Goal: Task Accomplishment & Management: Use online tool/utility

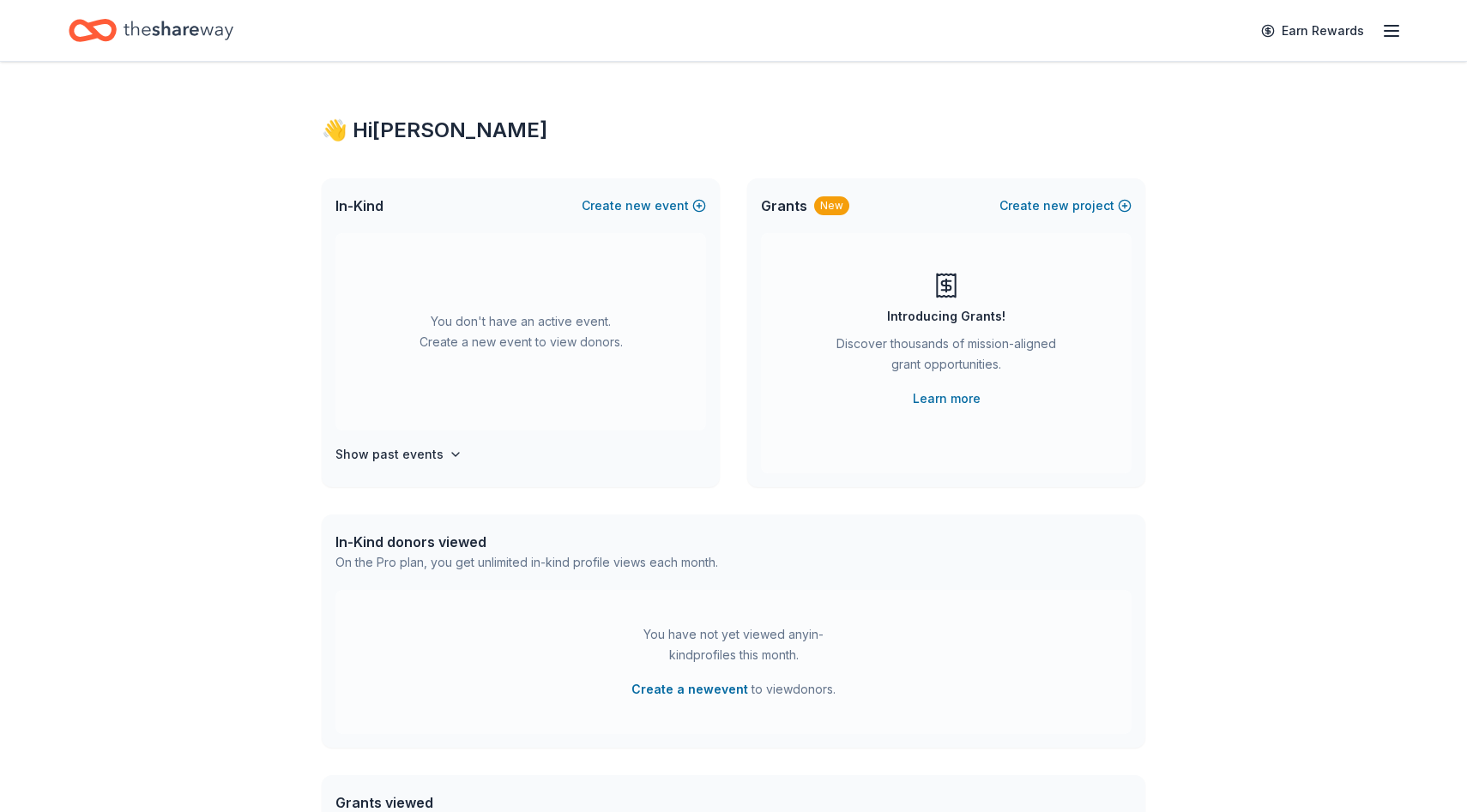
click at [1390, 32] on icon "button" at bounding box center [1391, 31] width 21 height 21
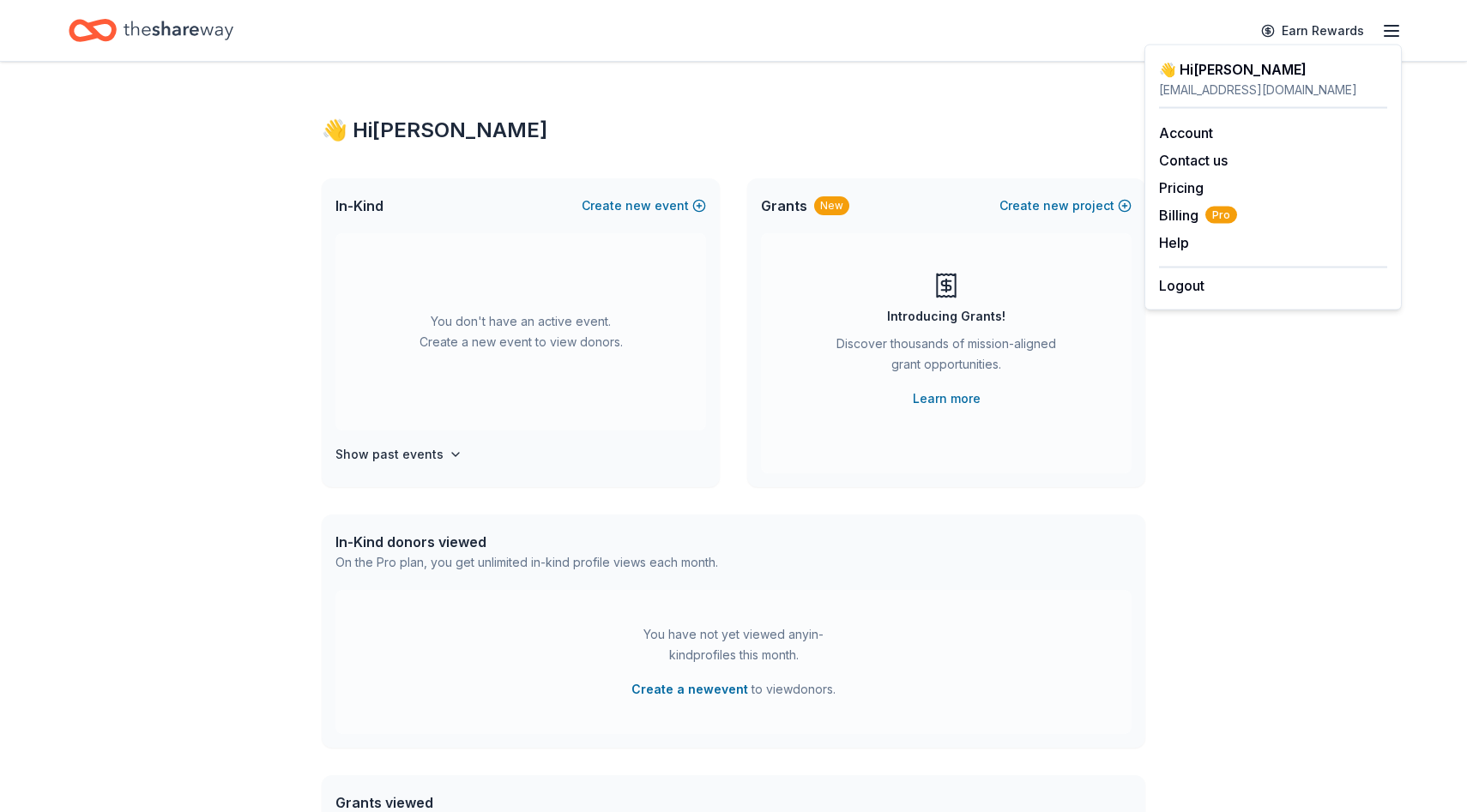
click at [1202, 76] on div "👋 Hi [PERSON_NAME]" at bounding box center [1272, 69] width 229 height 21
click at [173, 33] on icon "Home" at bounding box center [179, 30] width 110 height 19
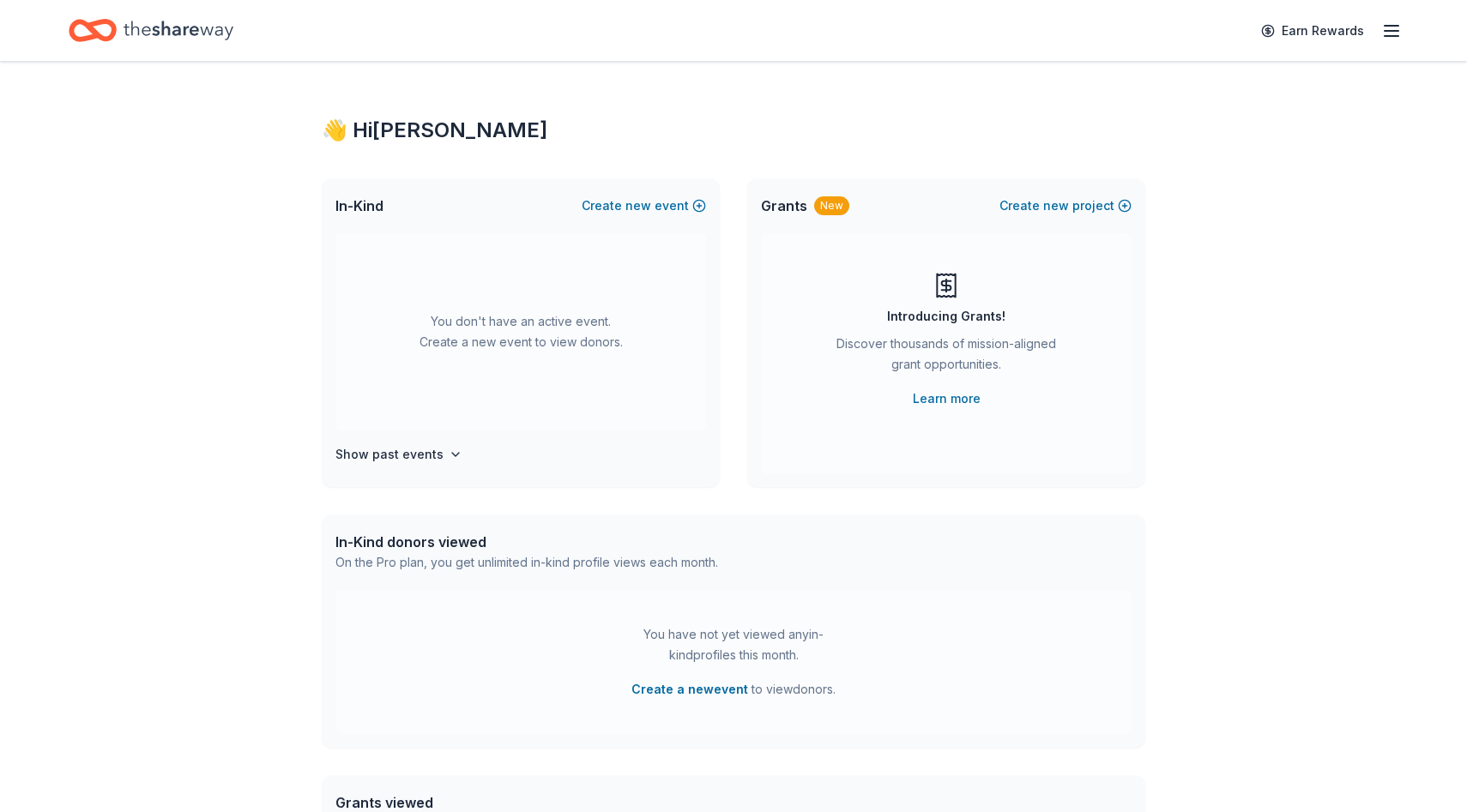
click at [159, 33] on icon "Home" at bounding box center [179, 30] width 110 height 19
click at [1395, 28] on icon "button" at bounding box center [1391, 31] width 21 height 21
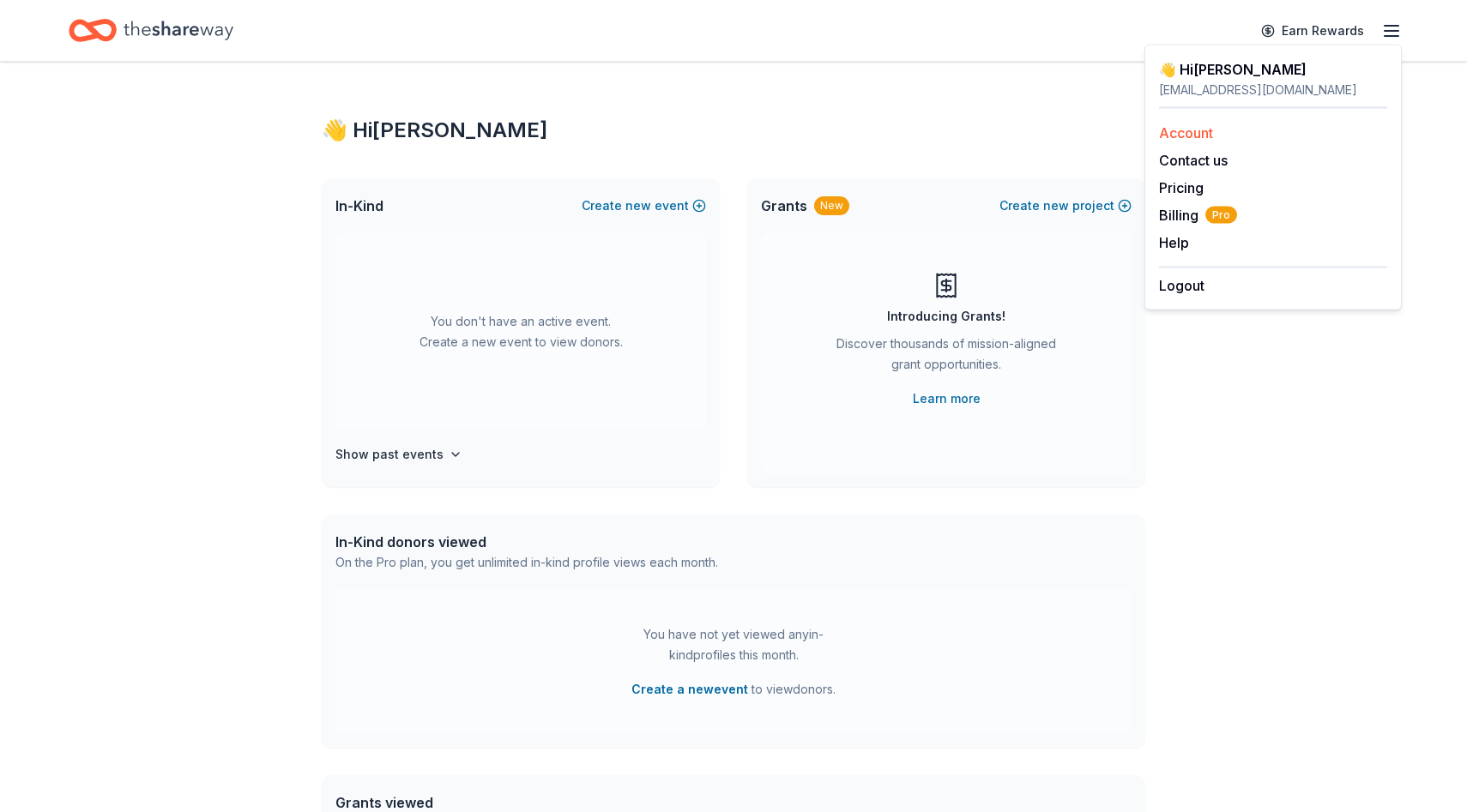
click at [1192, 135] on link "Account" at bounding box center [1186, 133] width 54 height 17
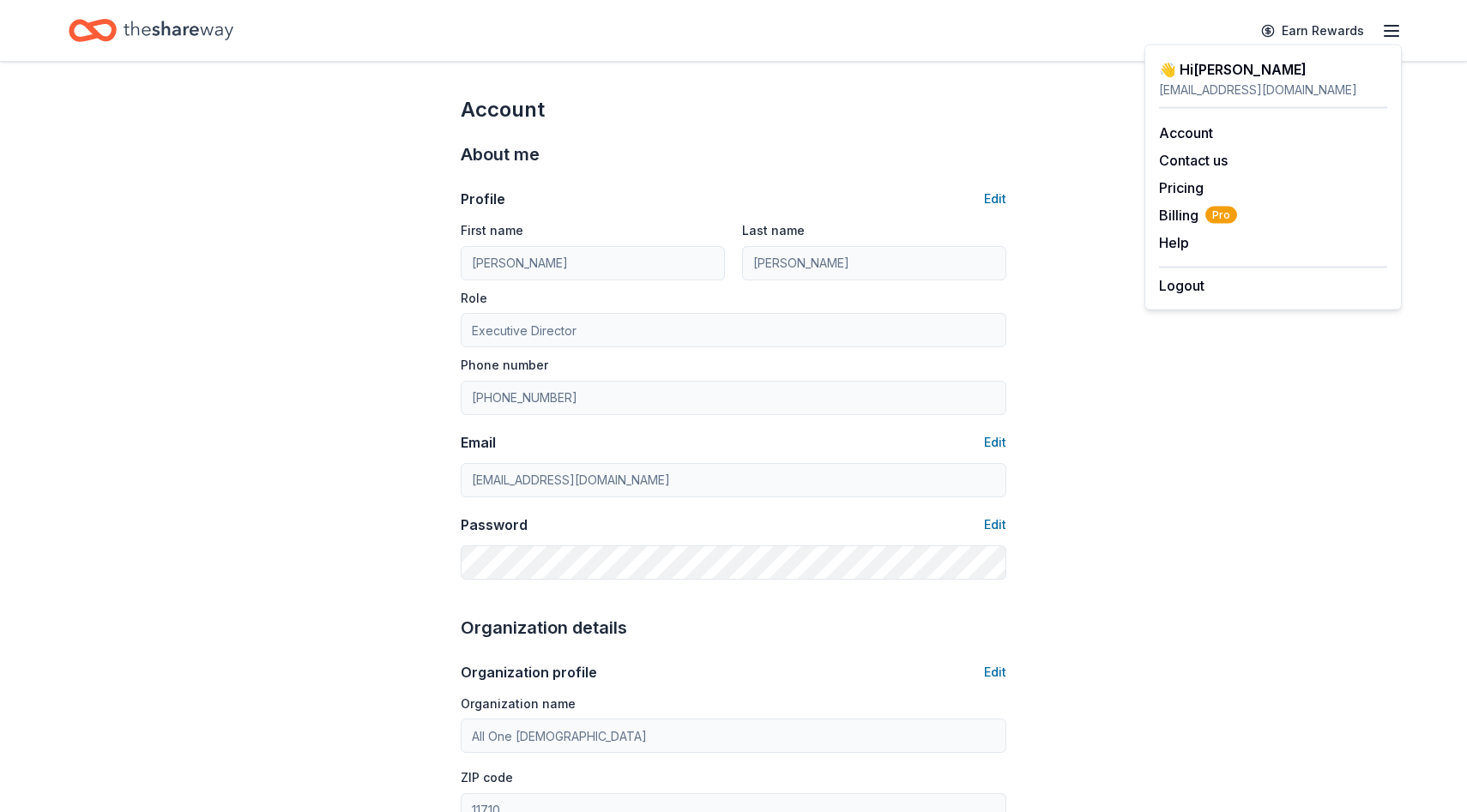
click at [166, 16] on icon "Home" at bounding box center [179, 30] width 110 height 35
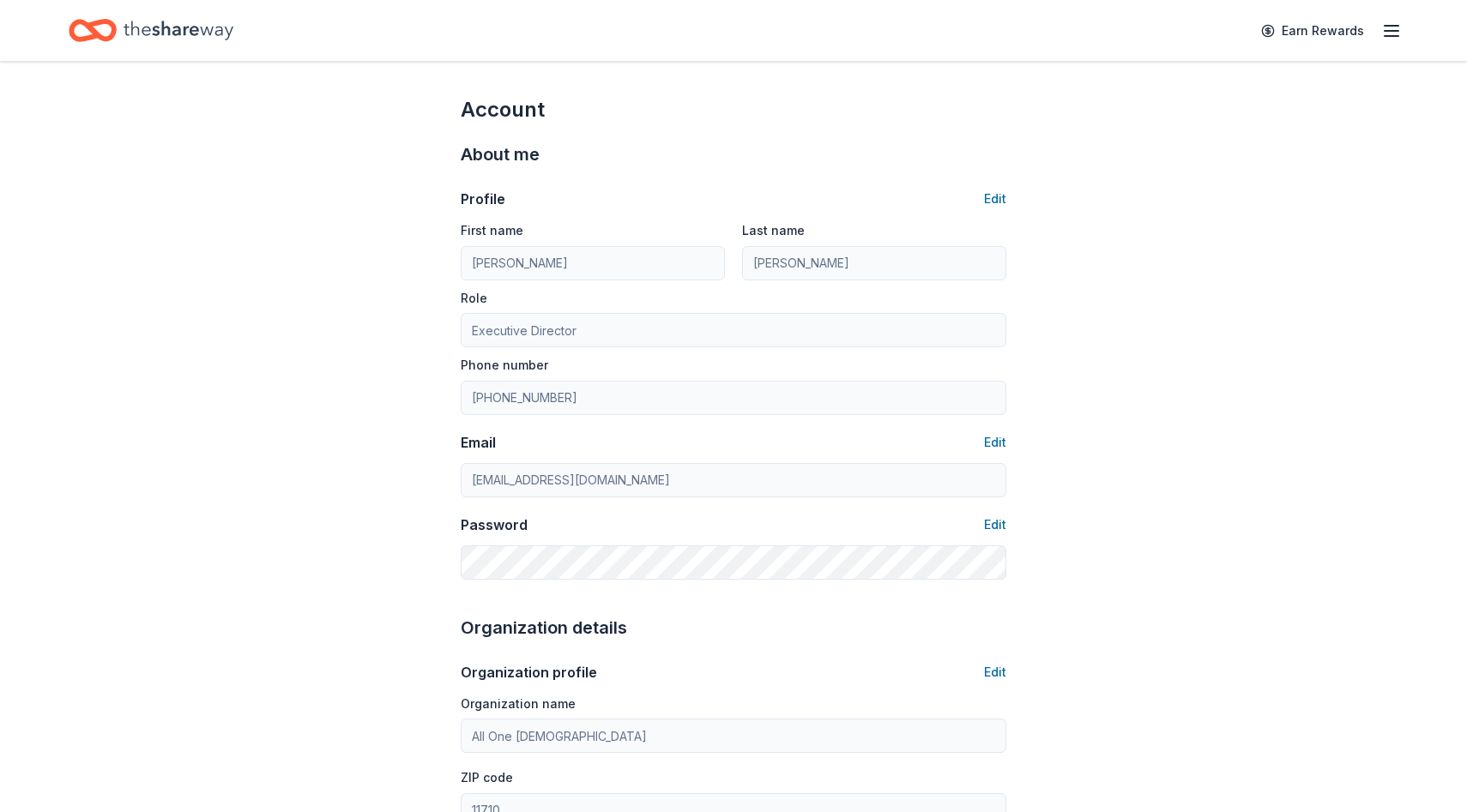
click at [138, 32] on icon "Home" at bounding box center [179, 30] width 110 height 19
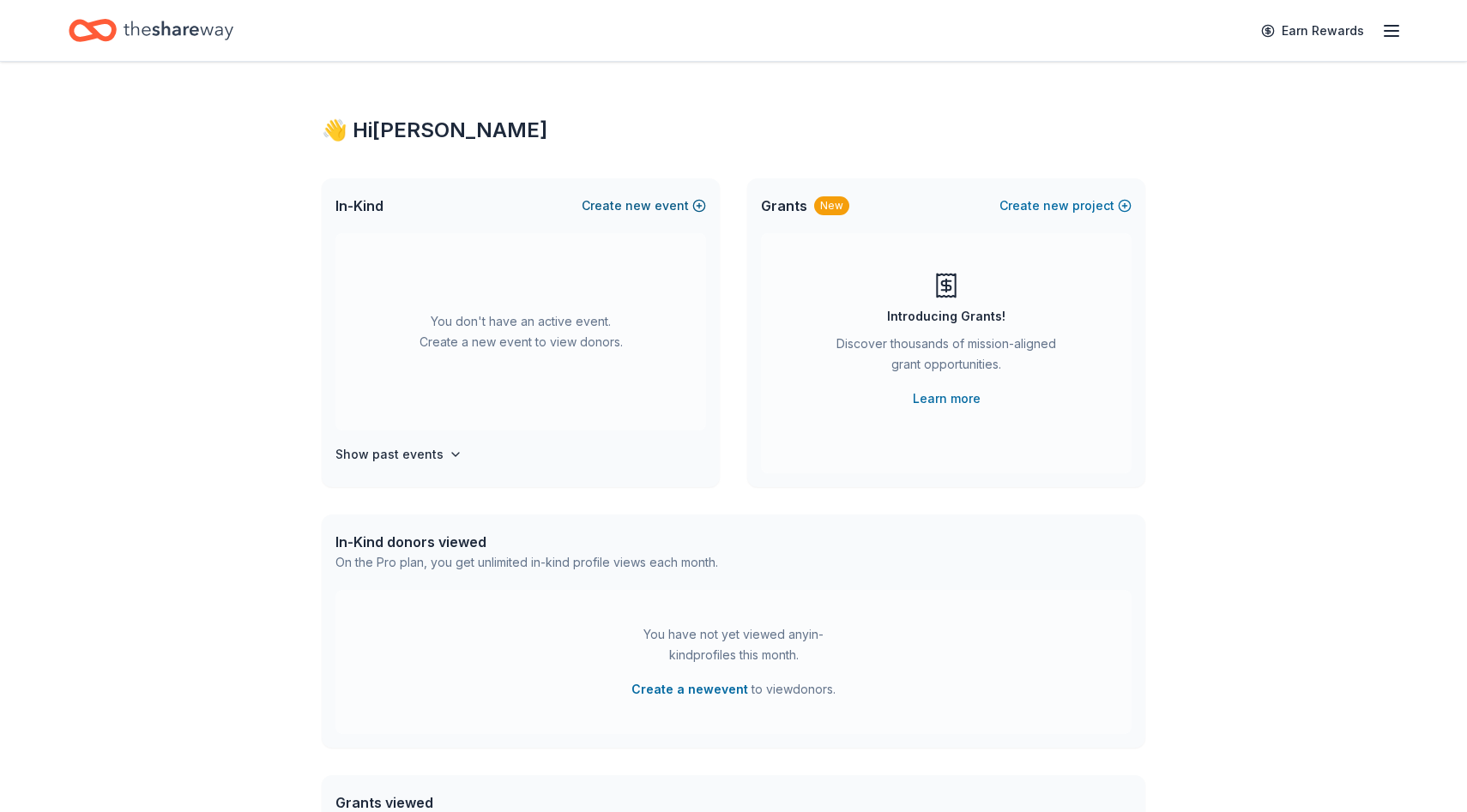
click at [650, 204] on span "new" at bounding box center [639, 205] width 26 height 21
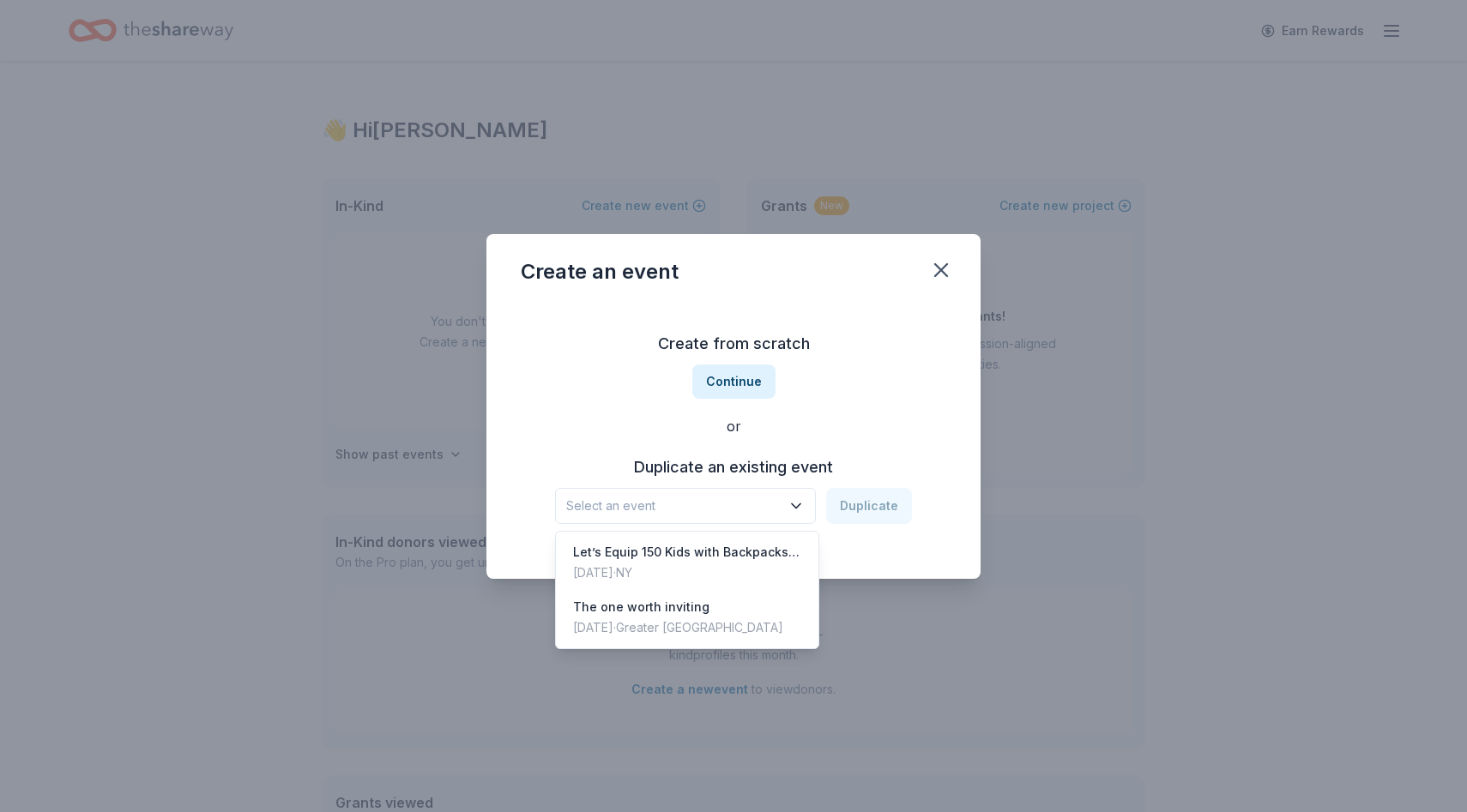
click at [804, 501] on icon "button" at bounding box center [795, 506] width 17 height 17
click at [790, 391] on div "Create from scratch Continue or Duplicate an existing event Select an event Dup…" at bounding box center [734, 426] width 425 height 248
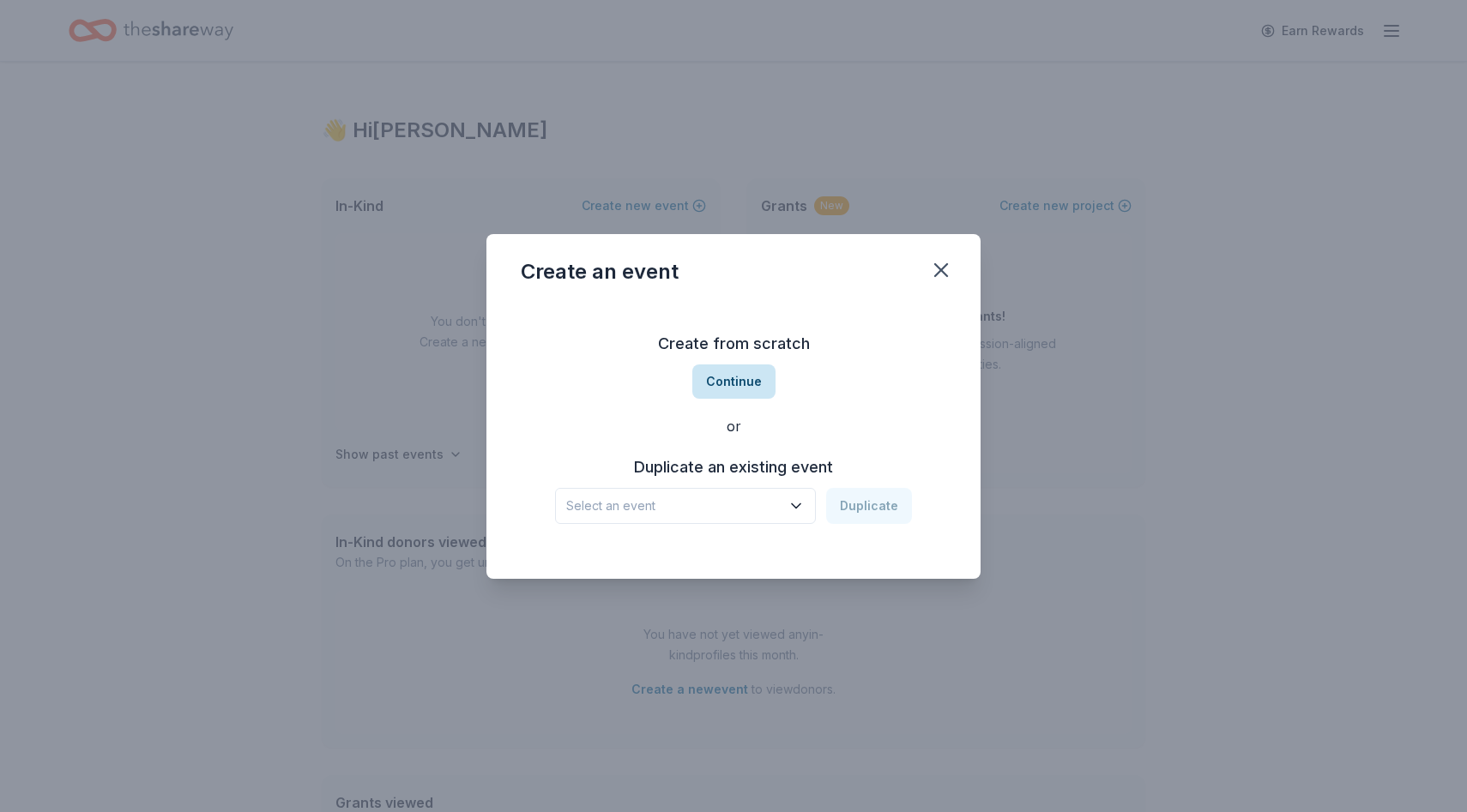
click at [741, 381] on button "Continue" at bounding box center [734, 381] width 83 height 34
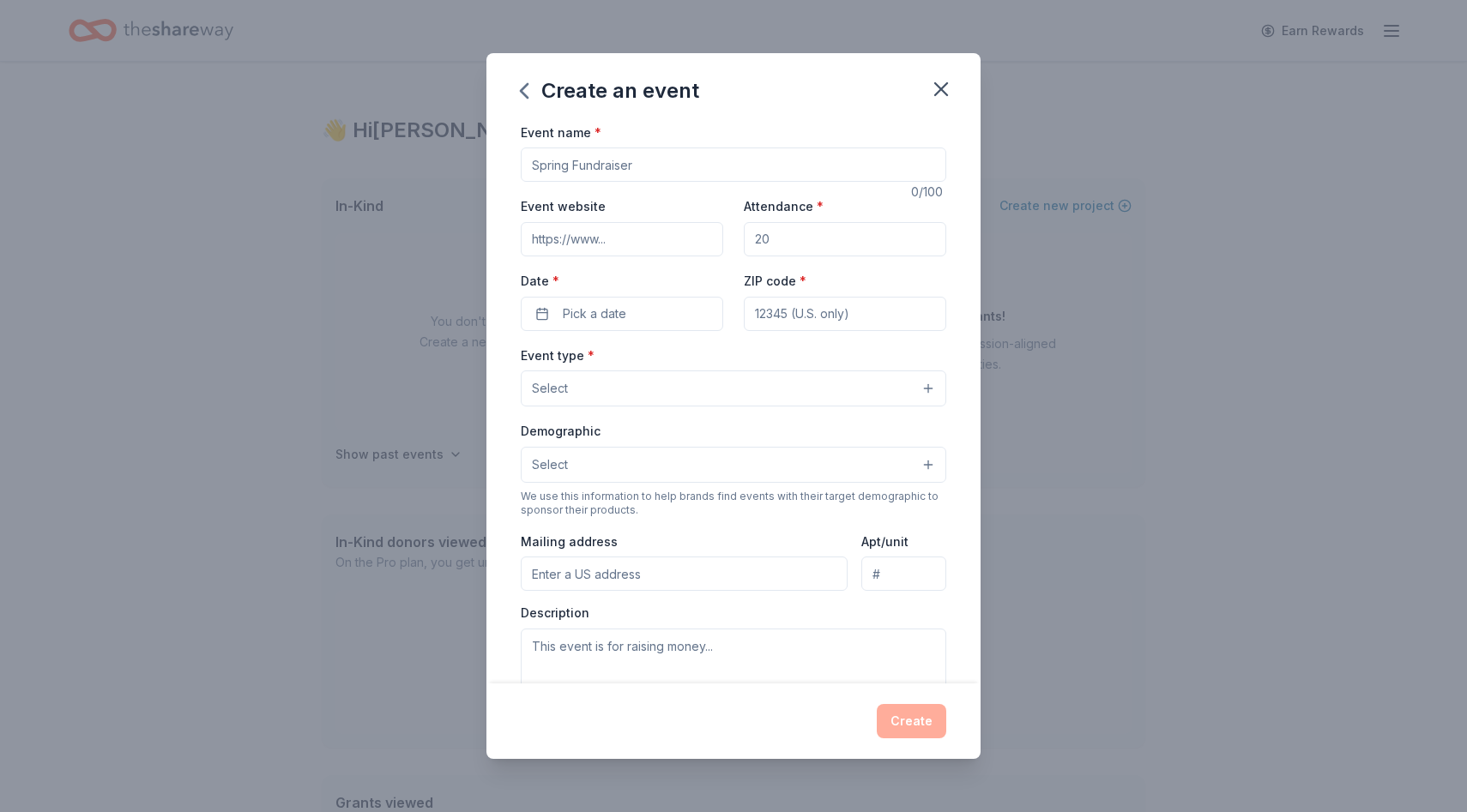
click at [634, 176] on input "Event name *" at bounding box center [734, 165] width 425 height 34
